Goal: Task Accomplishment & Management: Manage account settings

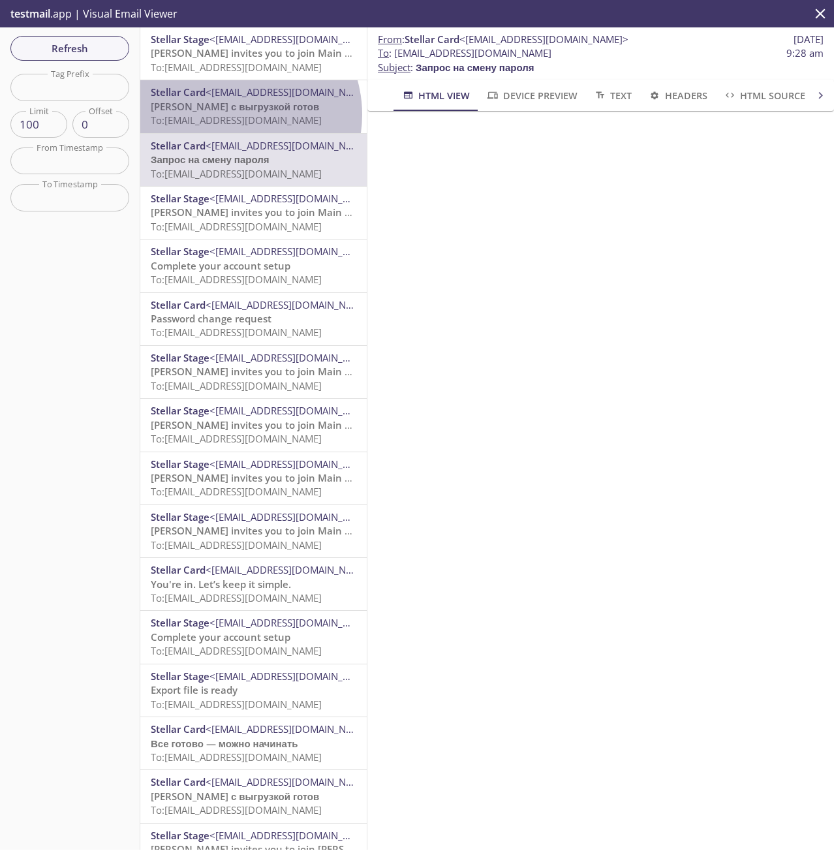
click at [236, 114] on span "To: gulnara.73@inbox.testmail.app" at bounding box center [236, 120] width 171 height 13
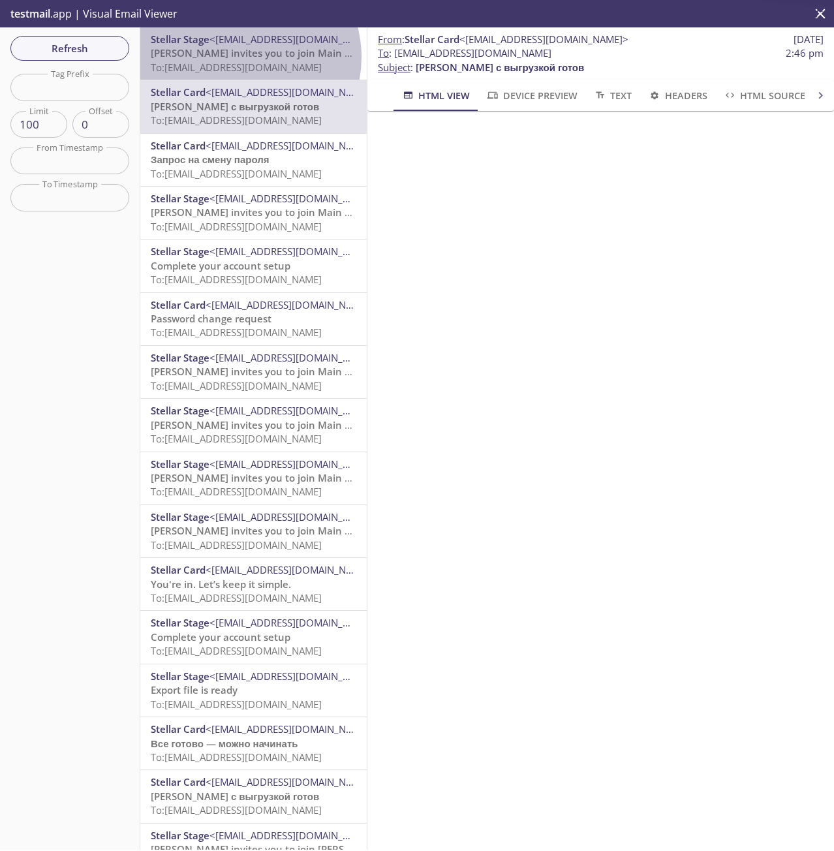
click at [240, 57] on span "[PERSON_NAME] invites you to join Main Company" at bounding box center [270, 52] width 239 height 13
